Goal: Transaction & Acquisition: Purchase product/service

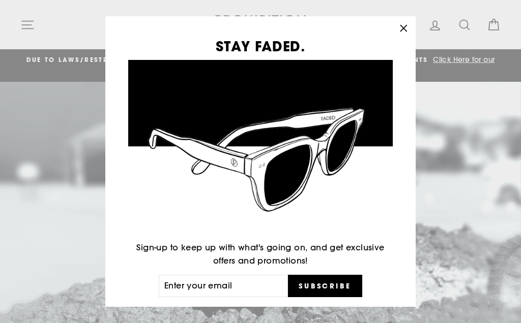
click at [382, 37] on div "STAY FADED. Sign-up to keep up with what's going on, and get exclusive offers a…" at bounding box center [260, 161] width 310 height 291
click at [387, 37] on div "STAY FADED. Sign-up to keep up with what's going on, and get exclusive offers a…" at bounding box center [260, 161] width 310 height 291
click at [405, 36] on button ""Close (esc)"" at bounding box center [403, 28] width 24 height 24
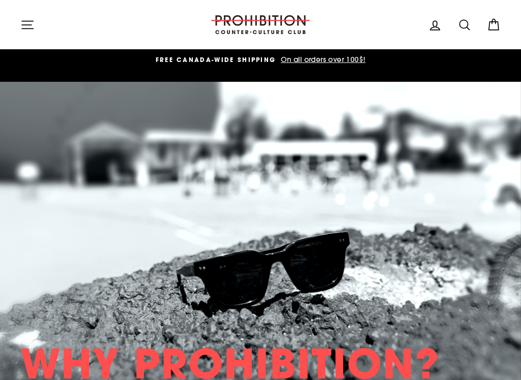
click at [34, 27] on icon "button" at bounding box center [27, 25] width 14 height 14
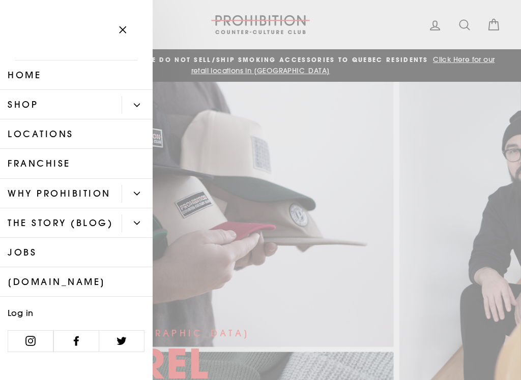
click at [134, 113] on button "Primary" at bounding box center [137, 105] width 31 height 18
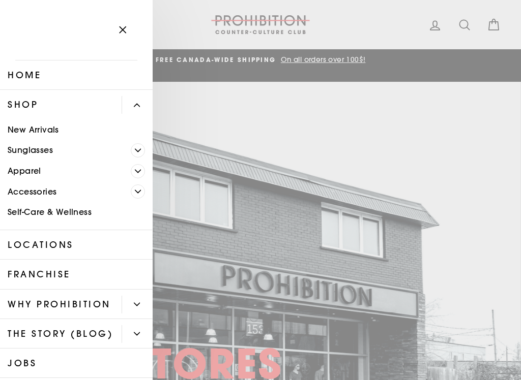
click at [68, 190] on link "Accessories" at bounding box center [65, 192] width 131 height 21
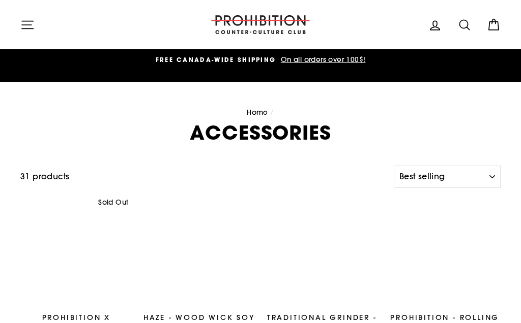
select select "best-selling"
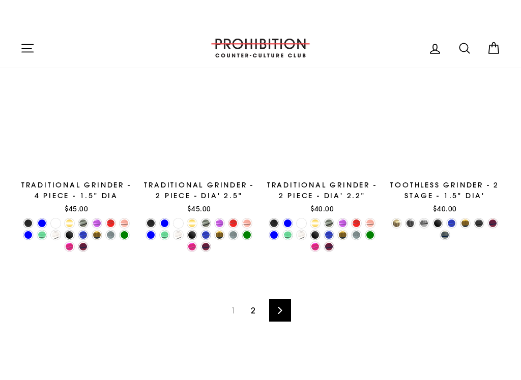
scroll to position [1362, 0]
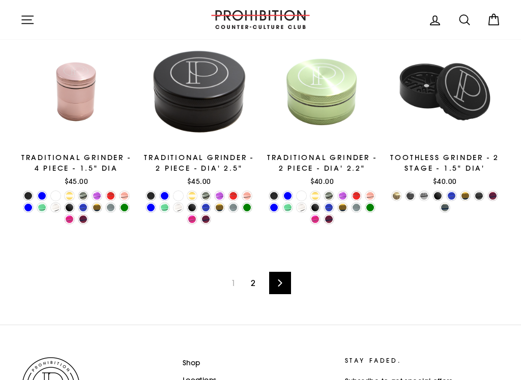
click at [287, 289] on link "Next" at bounding box center [280, 283] width 22 height 22
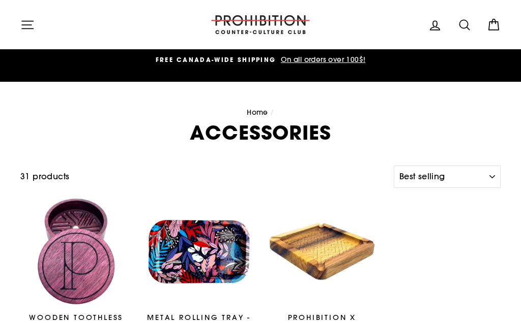
select select "best-selling"
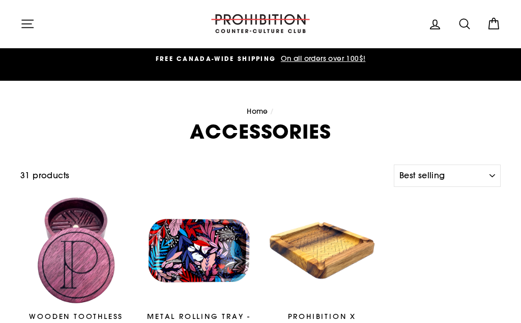
scroll to position [1, 0]
click at [30, 21] on icon "button" at bounding box center [27, 24] width 14 height 14
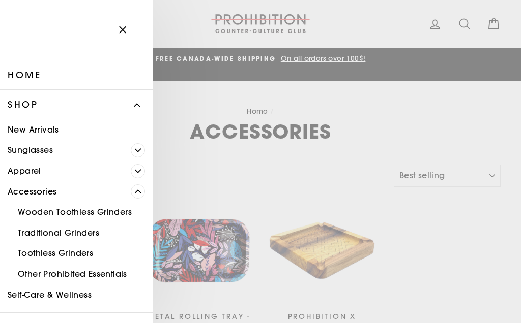
click at [106, 152] on link "Sunglasses" at bounding box center [65, 150] width 131 height 21
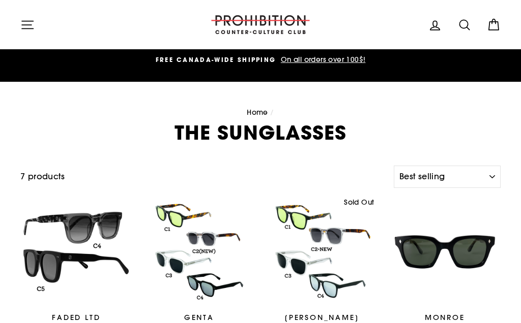
select select "best-selling"
click at [28, 21] on icon "button" at bounding box center [27, 25] width 11 height 8
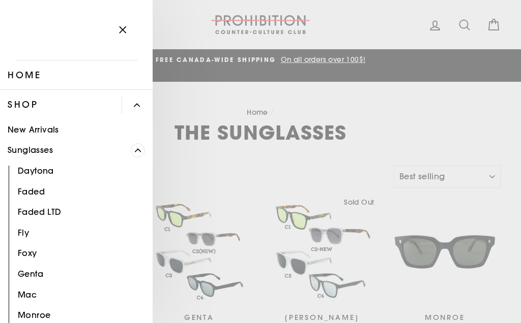
click at [123, 28] on icon "button" at bounding box center [122, 30] width 14 height 14
